Goal: Task Accomplishment & Management: Complete application form

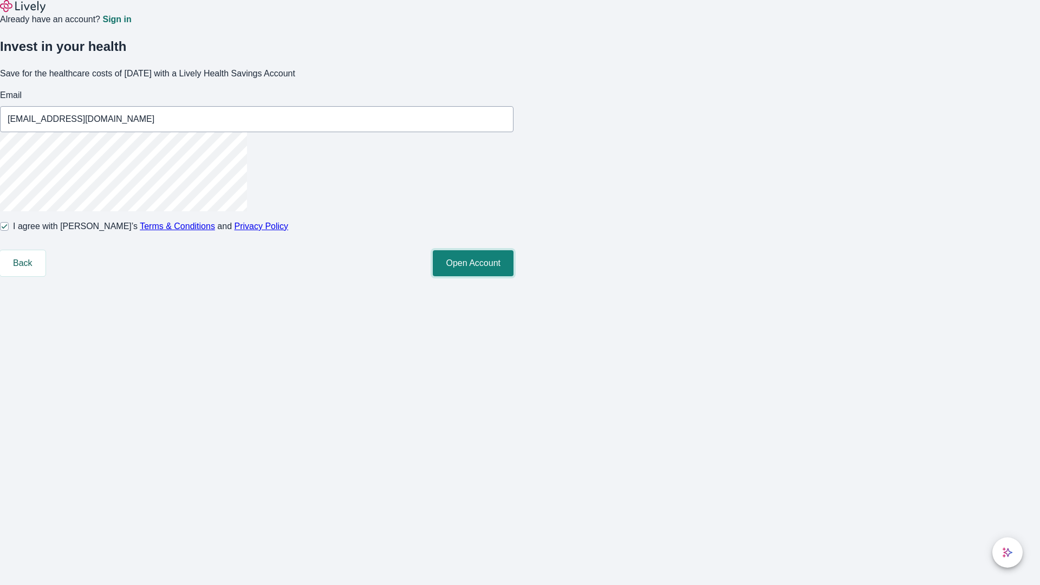
click at [514, 276] on button "Open Account" at bounding box center [473, 263] width 81 height 26
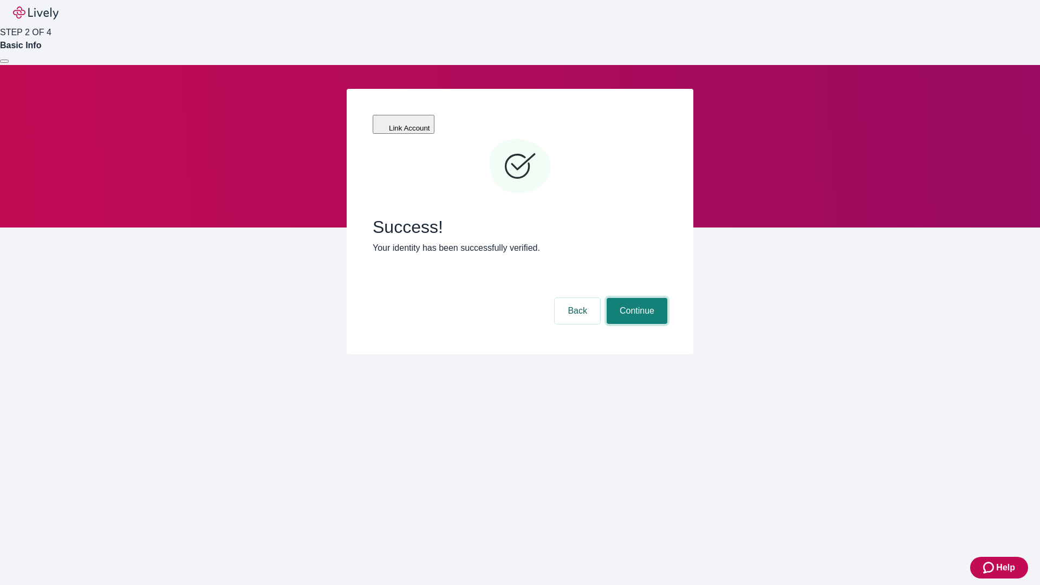
click at [636, 298] on button "Continue" at bounding box center [637, 311] width 61 height 26
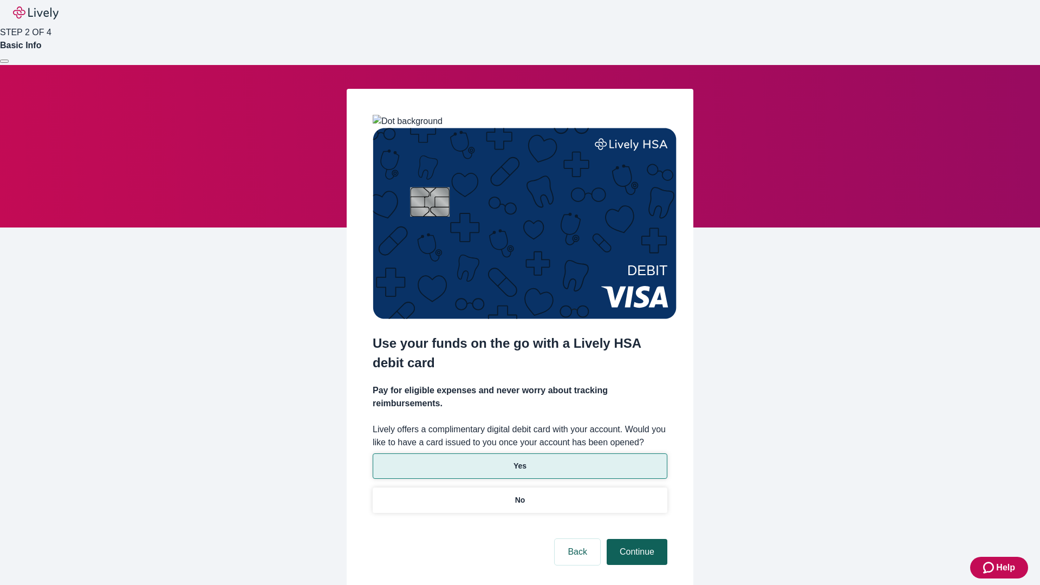
click at [520, 495] on p "No" at bounding box center [520, 500] width 10 height 11
click at [636, 539] on button "Continue" at bounding box center [637, 552] width 61 height 26
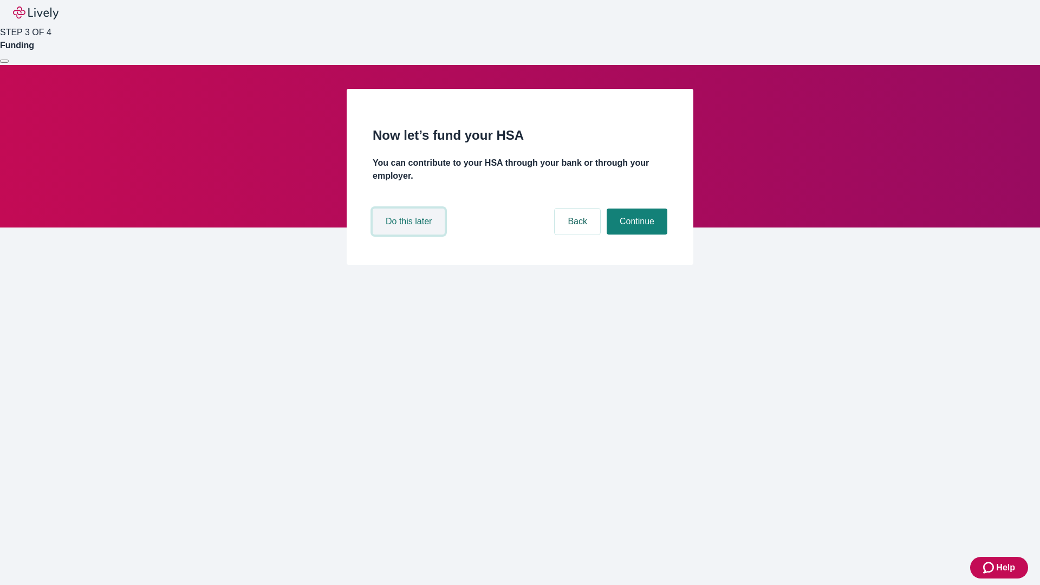
click at [410, 235] on button "Do this later" at bounding box center [409, 222] width 72 height 26
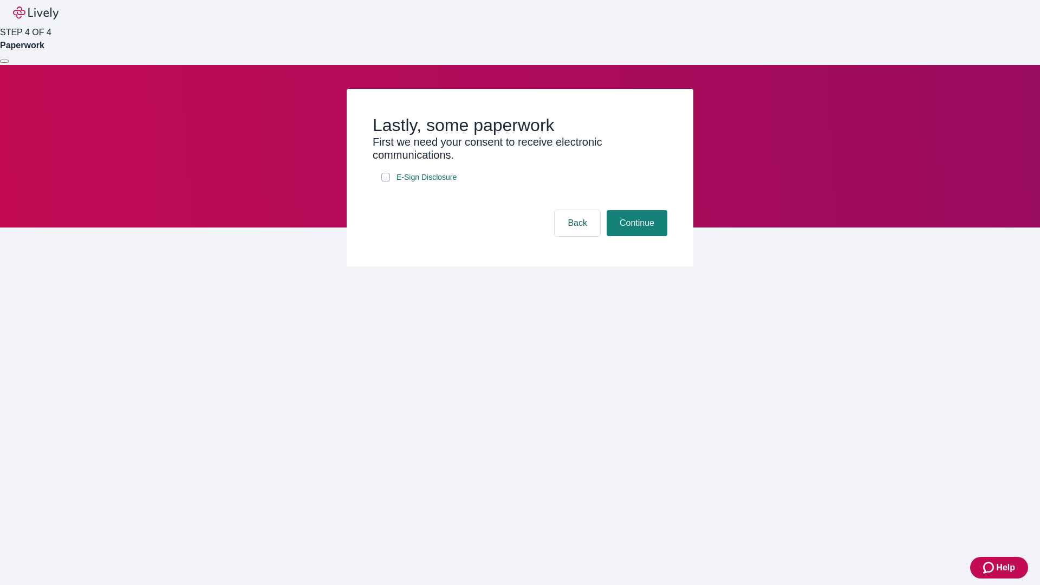
click at [386, 182] on input "E-Sign Disclosure" at bounding box center [385, 177] width 9 height 9
checkbox input "true"
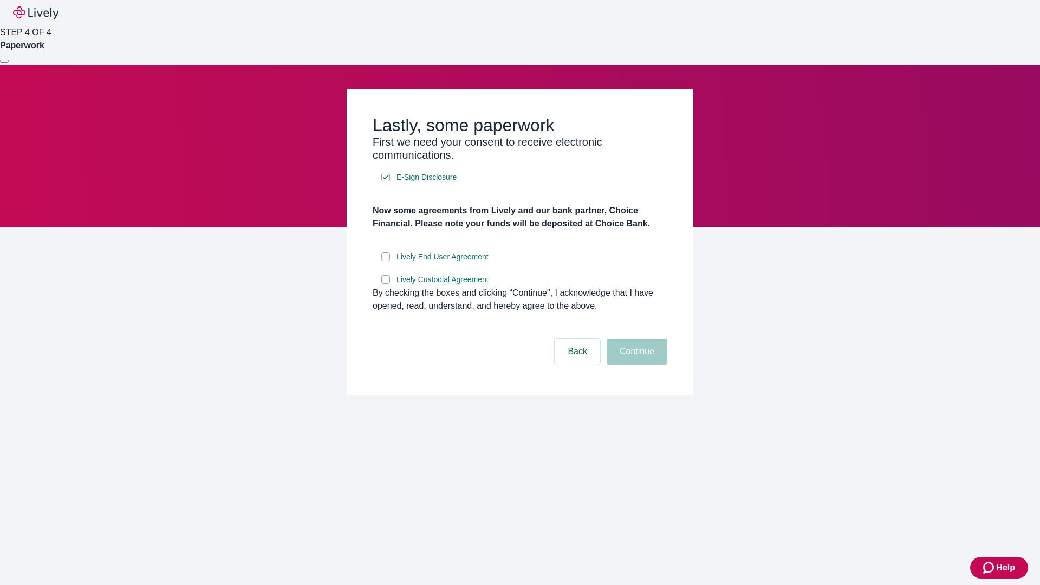
click at [386, 261] on input "Lively End User Agreement" at bounding box center [385, 257] width 9 height 9
checkbox input "true"
click at [386, 284] on input "Lively Custodial Agreement" at bounding box center [385, 279] width 9 height 9
checkbox input "true"
click at [636, 365] on button "Continue" at bounding box center [637, 352] width 61 height 26
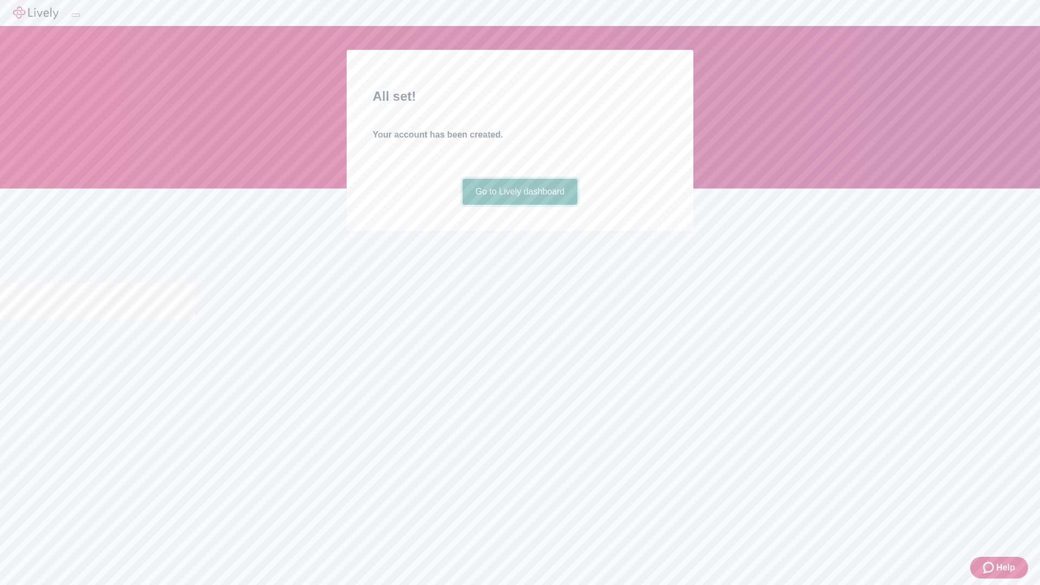
click at [520, 205] on link "Go to Lively dashboard" at bounding box center [520, 192] width 115 height 26
